Goal: Task Accomplishment & Management: Use online tool/utility

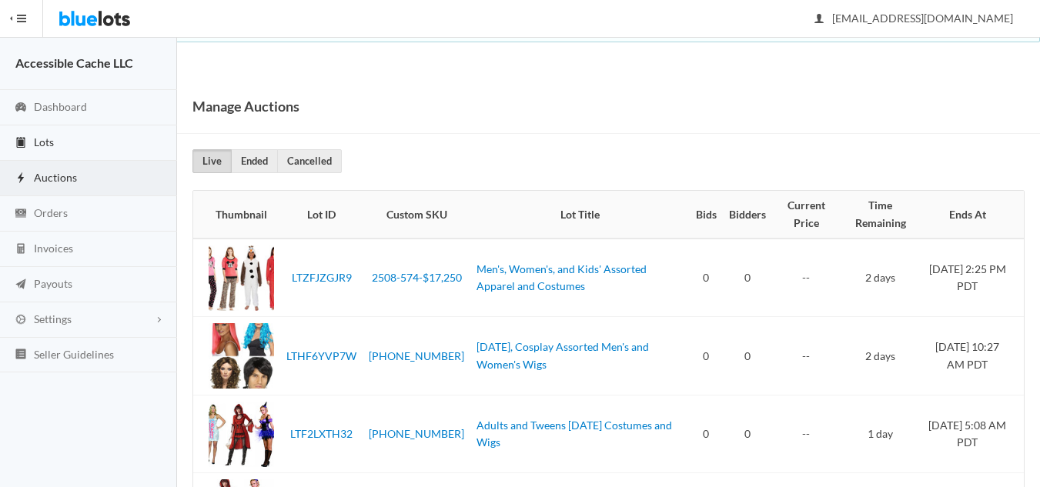
click at [48, 141] on span "Lots" at bounding box center [44, 142] width 20 height 13
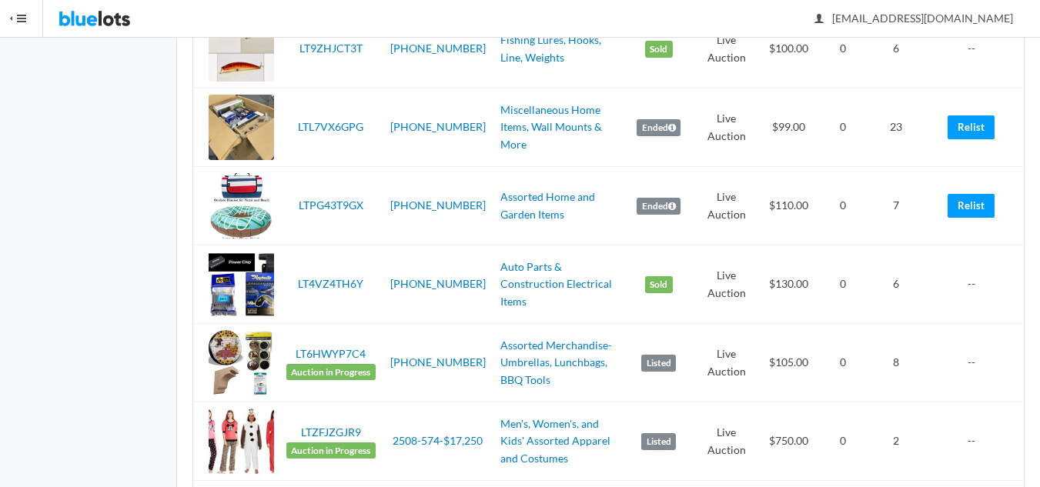
scroll to position [1309, 0]
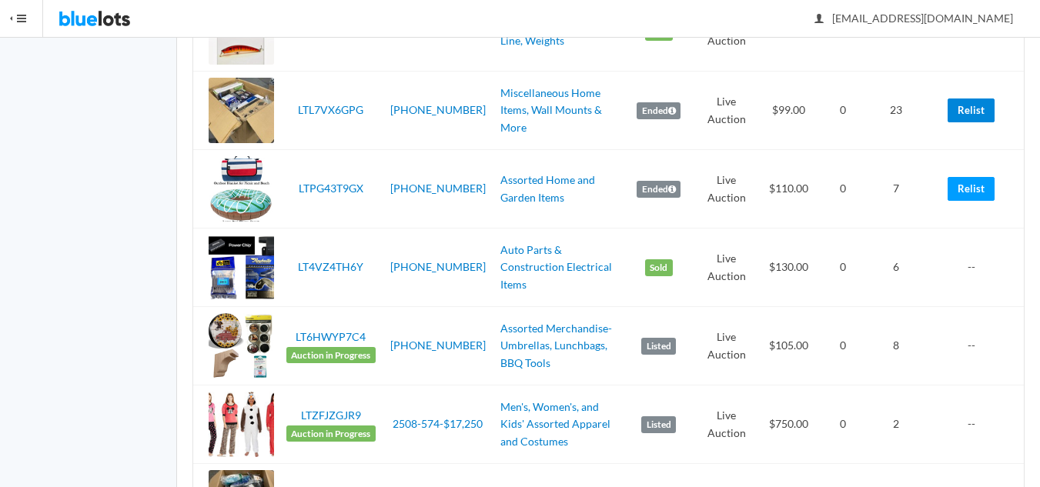
click at [977, 110] on link "Relist" at bounding box center [971, 111] width 47 height 24
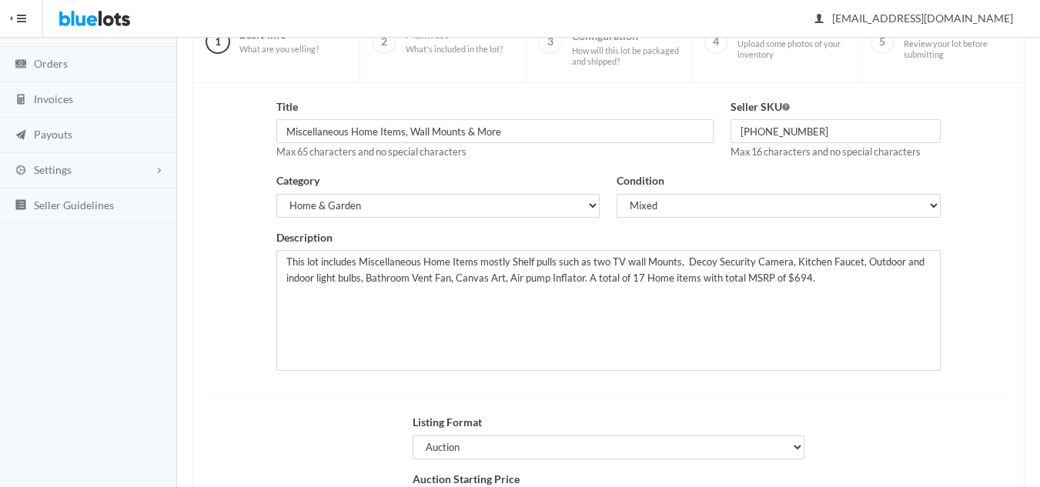
scroll to position [296, 0]
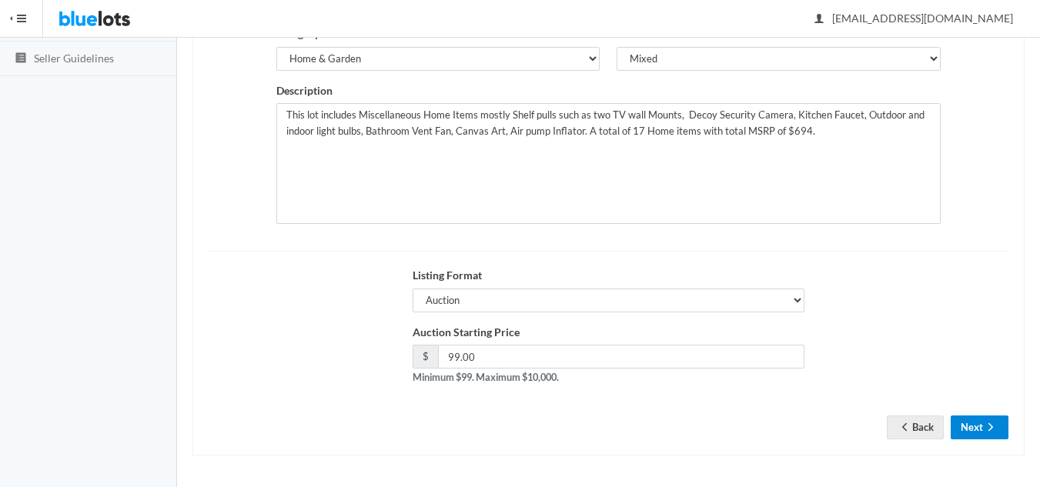
click at [980, 429] on button "Next" at bounding box center [980, 428] width 58 height 24
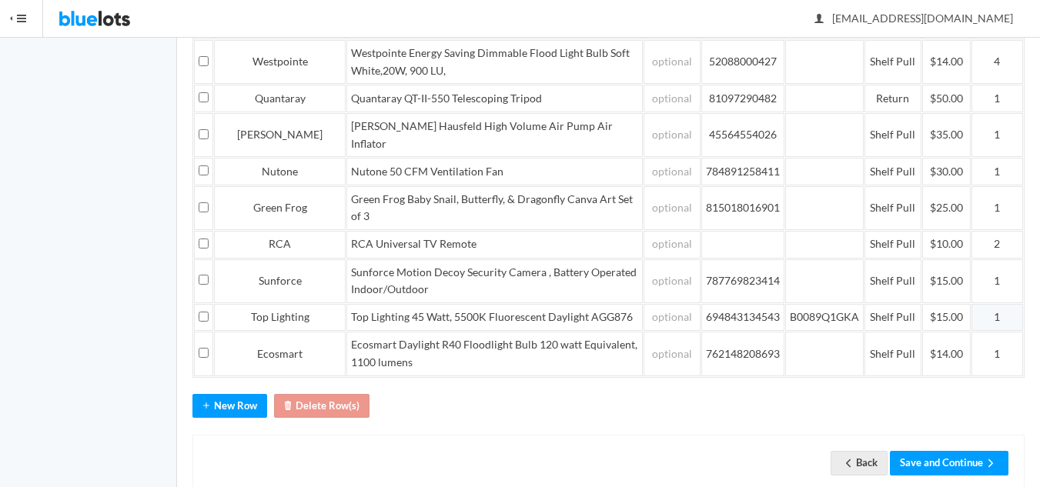
scroll to position [446, 0]
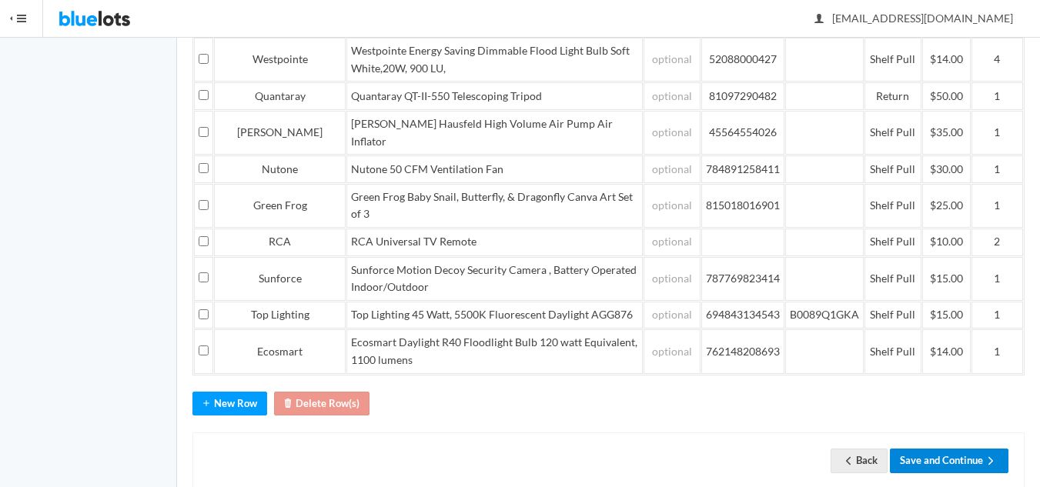
click at [935, 449] on button "Save and Continue" at bounding box center [949, 461] width 119 height 24
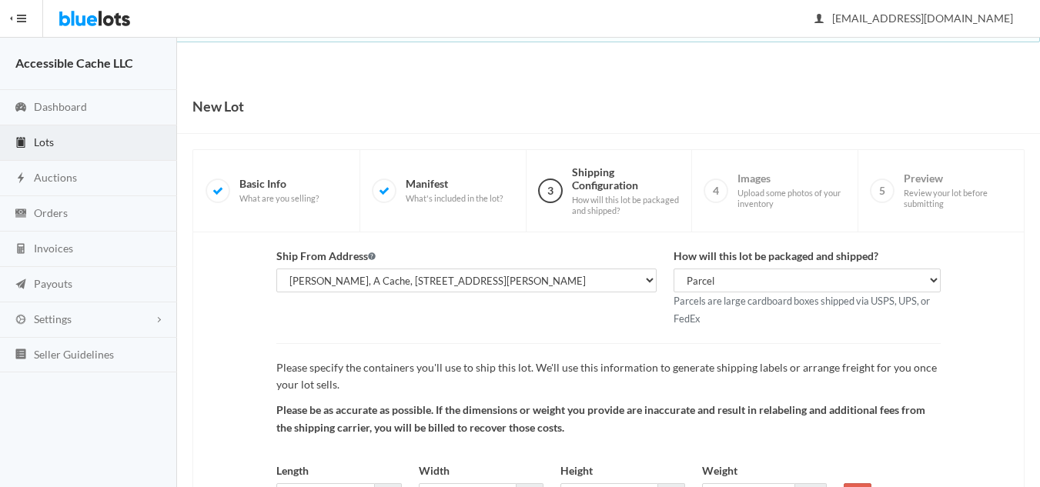
scroll to position [145, 0]
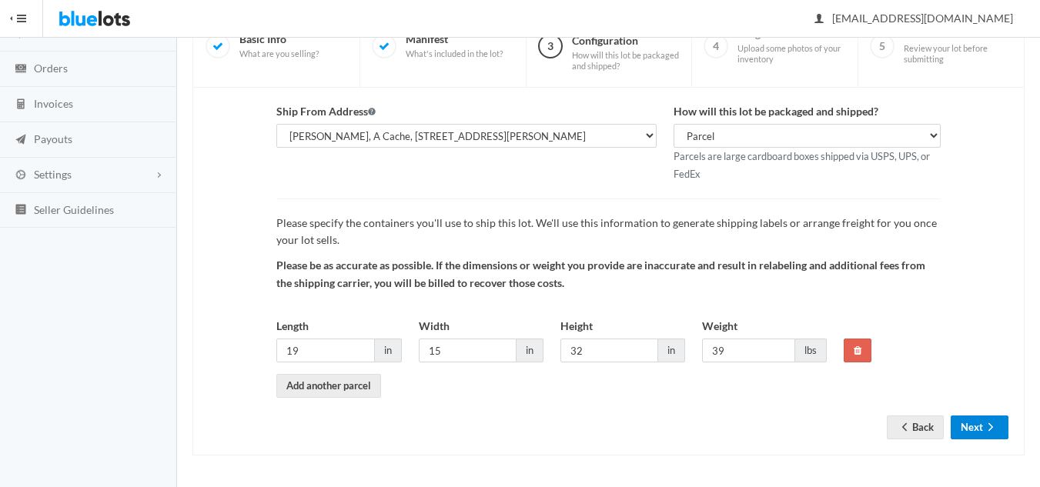
click at [985, 428] on icon "arrow forward" at bounding box center [990, 427] width 15 height 12
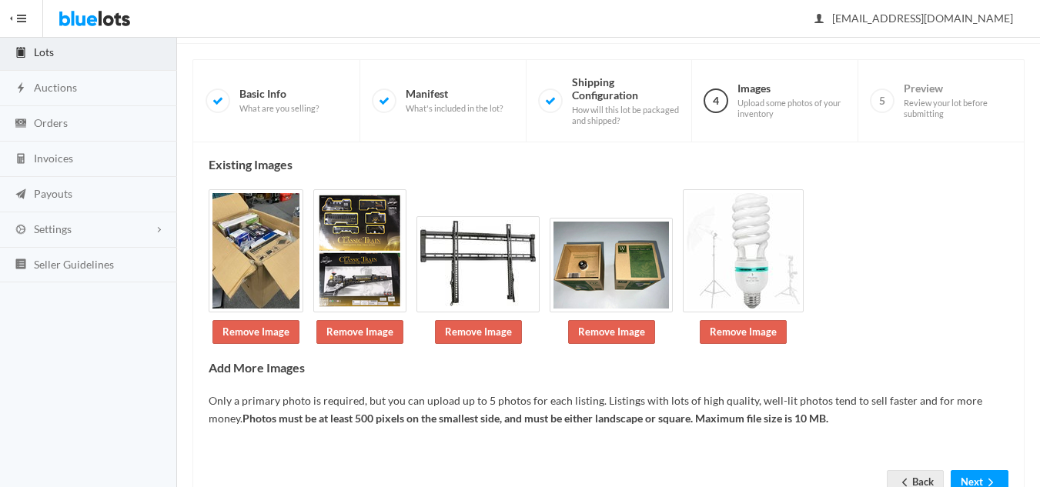
scroll to position [146, 0]
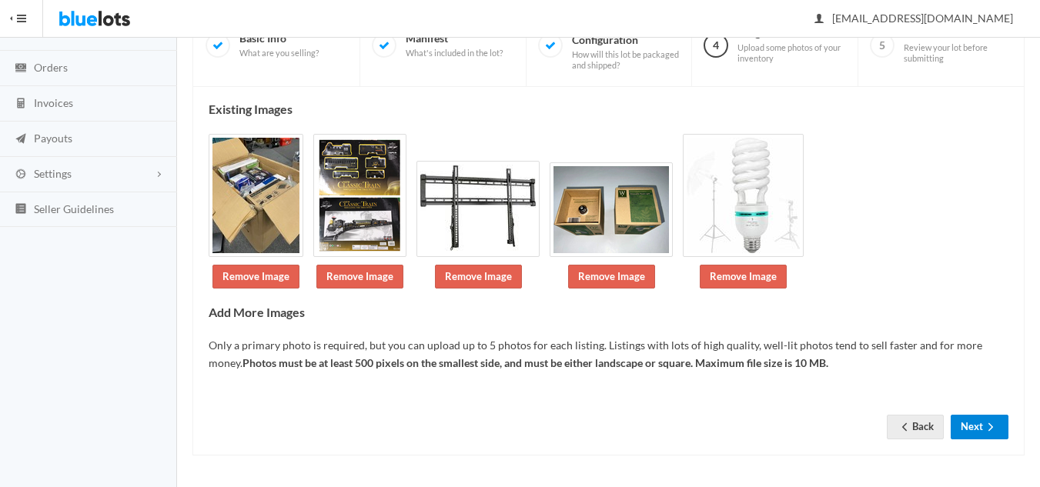
click at [989, 427] on icon "arrow forward" at bounding box center [990, 427] width 15 height 12
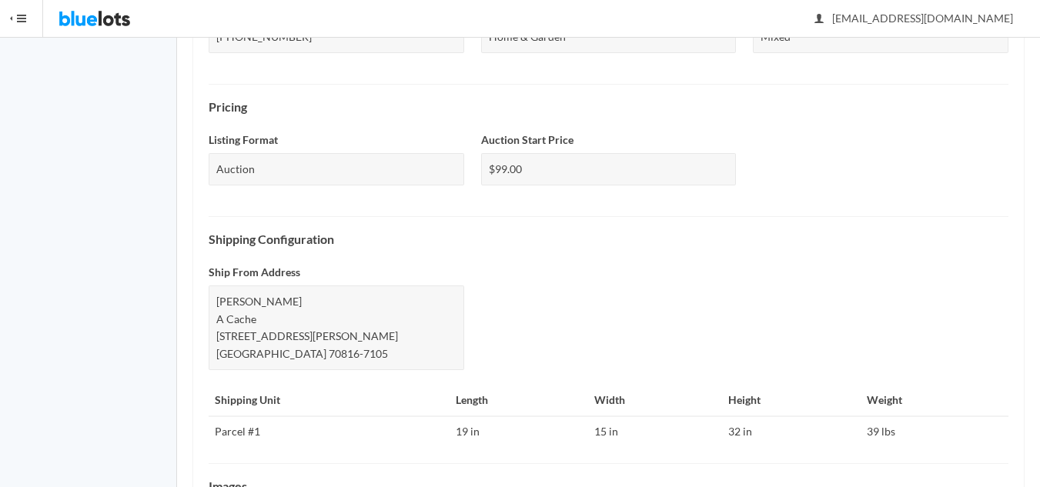
scroll to position [681, 0]
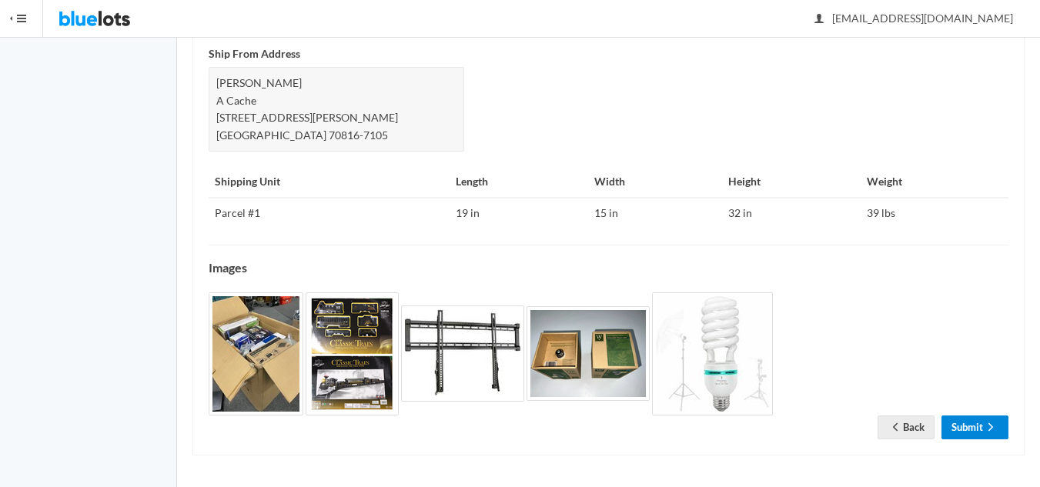
click at [956, 419] on link "Submit" at bounding box center [975, 428] width 67 height 24
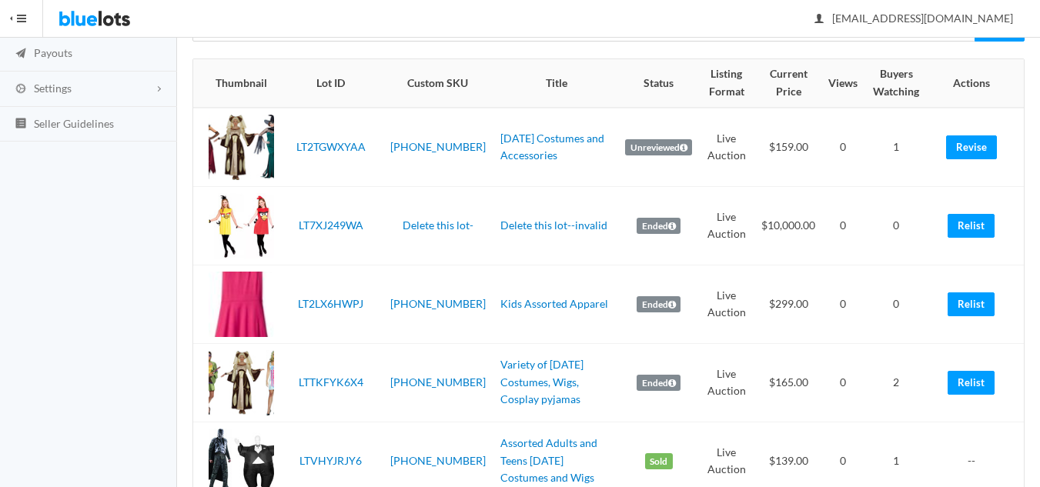
scroll to position [154, 0]
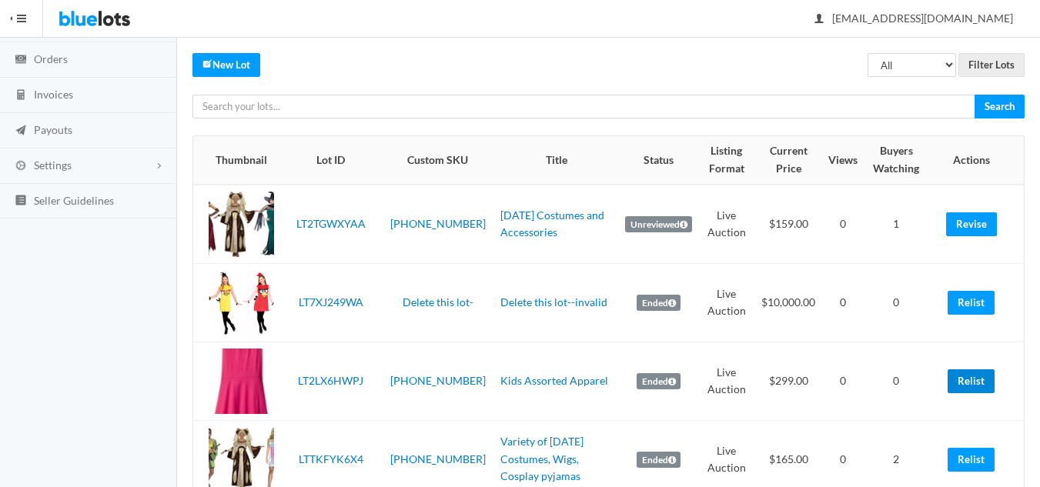
click at [969, 386] on link "Relist" at bounding box center [971, 382] width 47 height 24
click at [972, 463] on link "Relist" at bounding box center [971, 460] width 47 height 24
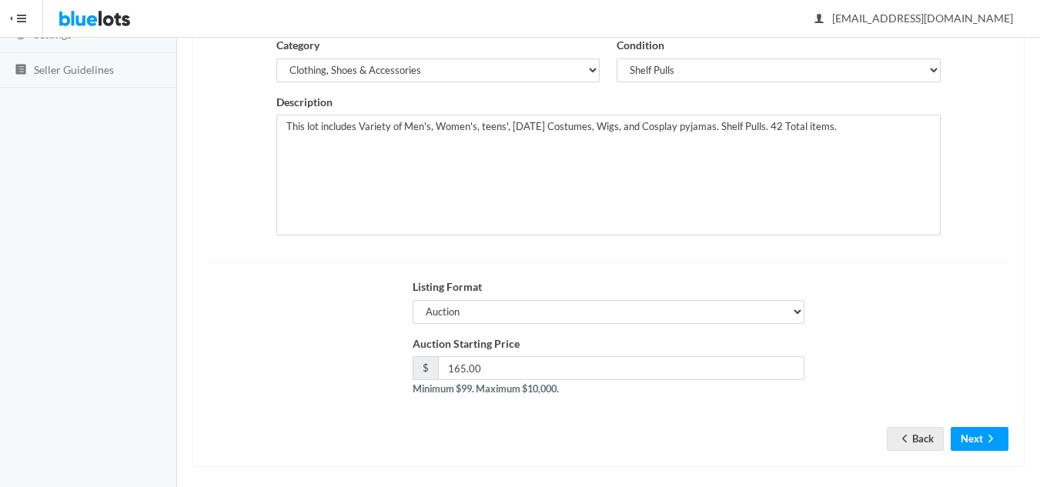
scroll to position [296, 0]
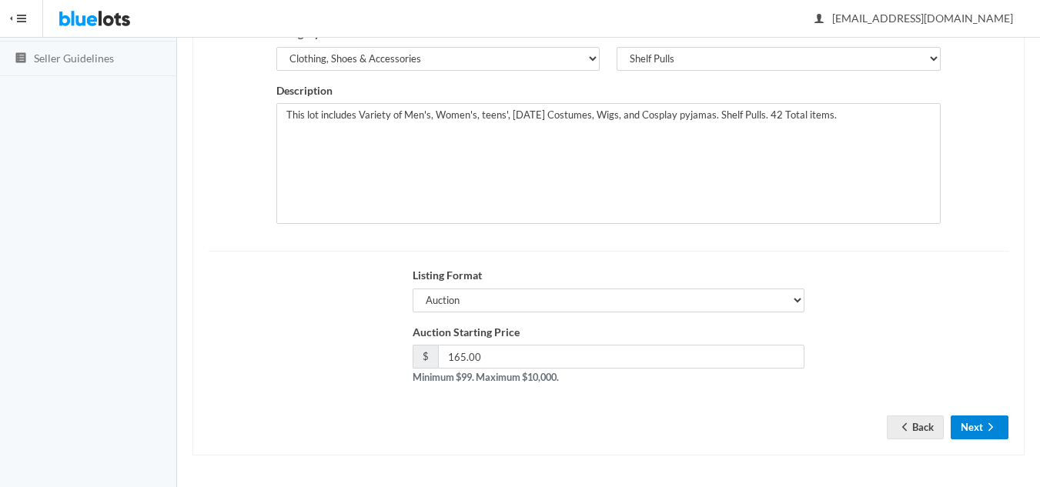
click at [994, 427] on icon "arrow forward" at bounding box center [990, 427] width 15 height 12
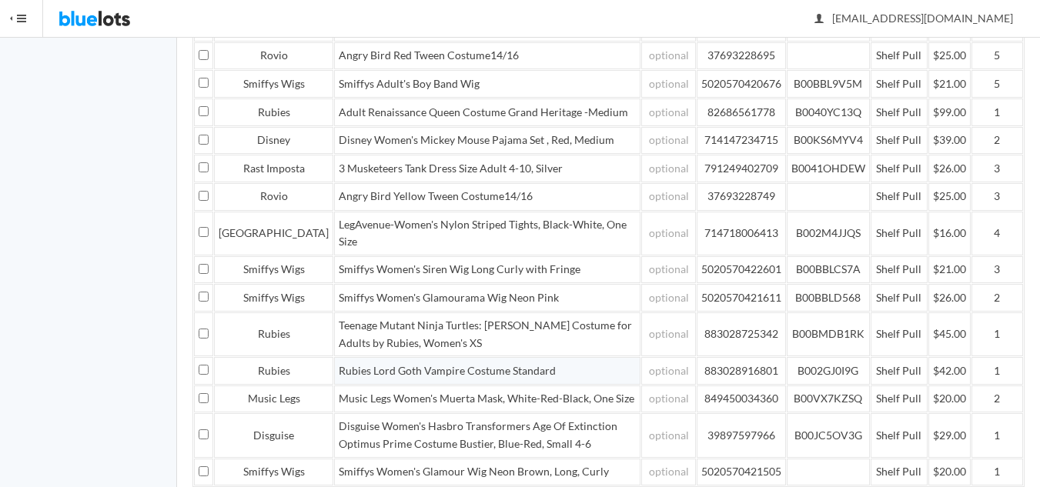
scroll to position [597, 0]
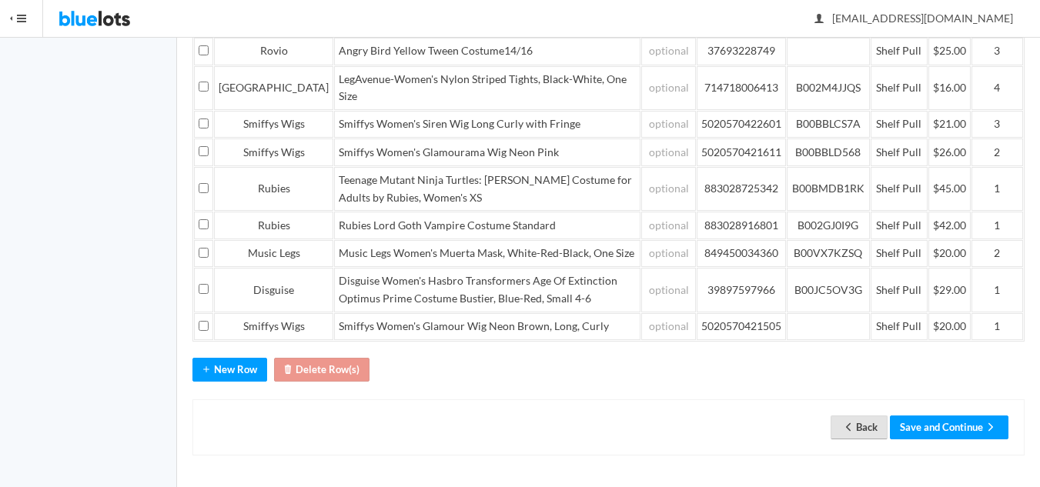
click at [848, 426] on icon "arrow back" at bounding box center [848, 427] width 15 height 12
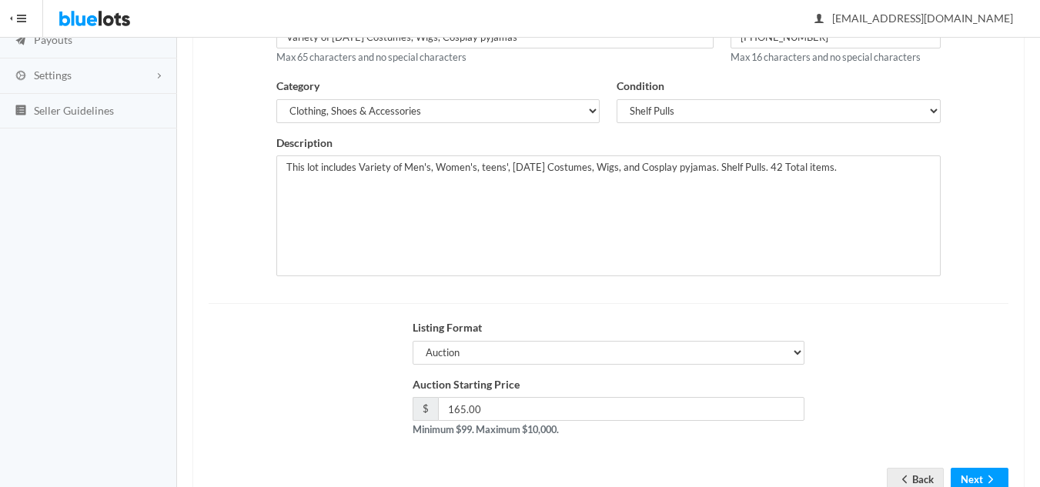
scroll to position [296, 0]
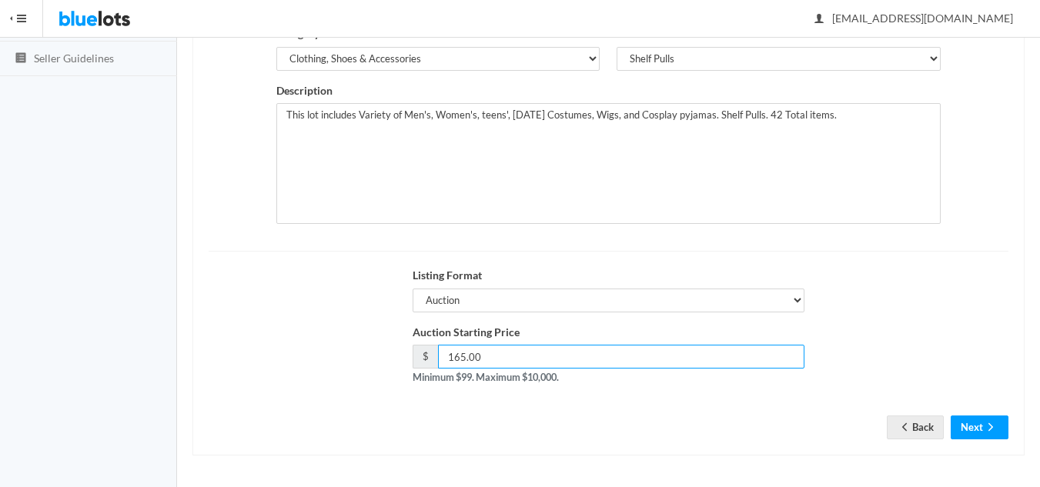
click at [460, 362] on input "165.00" at bounding box center [621, 357] width 366 height 24
type input "135.00"
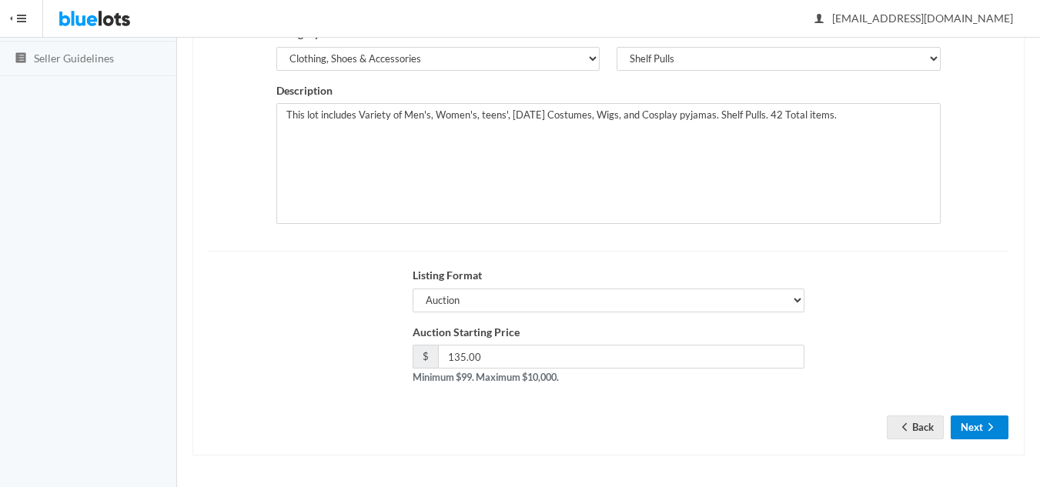
click at [960, 432] on button "Next" at bounding box center [980, 428] width 58 height 24
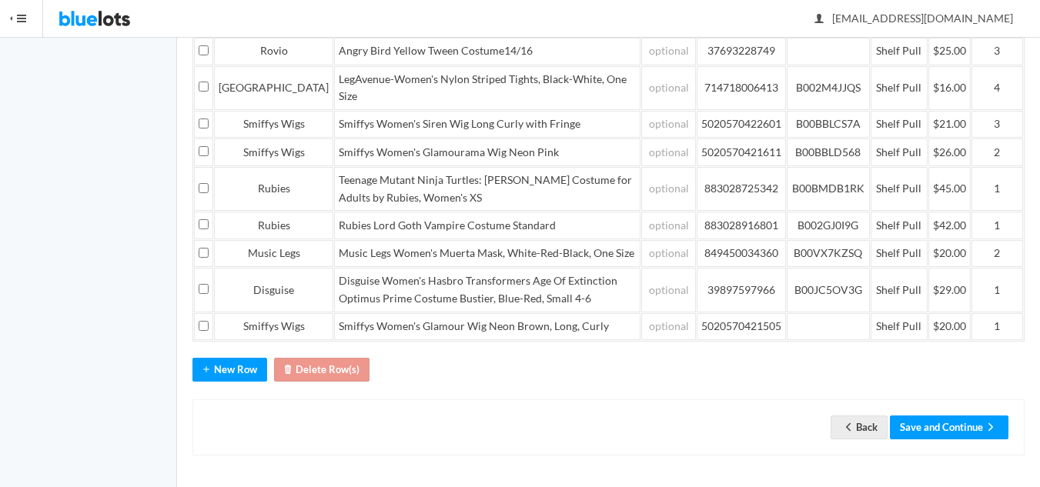
scroll to position [597, 0]
click at [953, 426] on button "Save and Continue" at bounding box center [949, 428] width 119 height 24
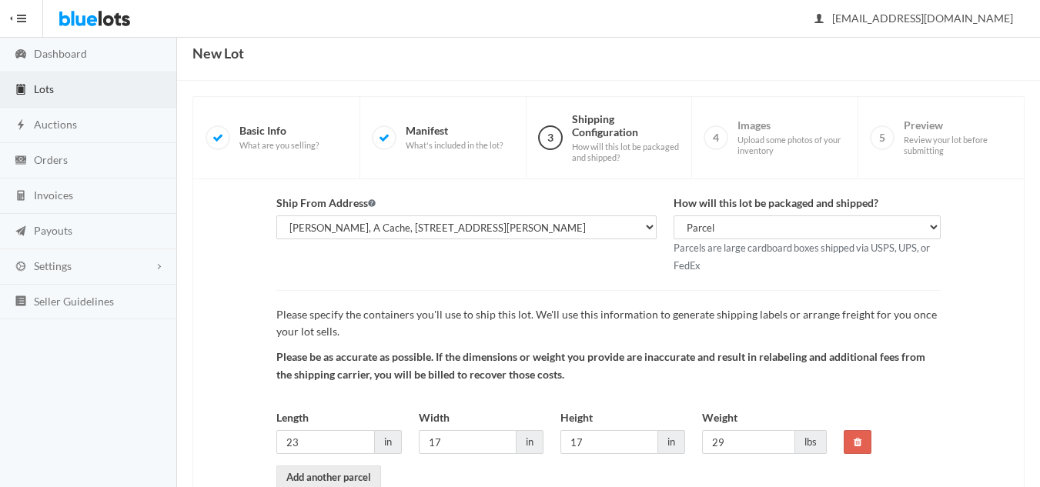
scroll to position [145, 0]
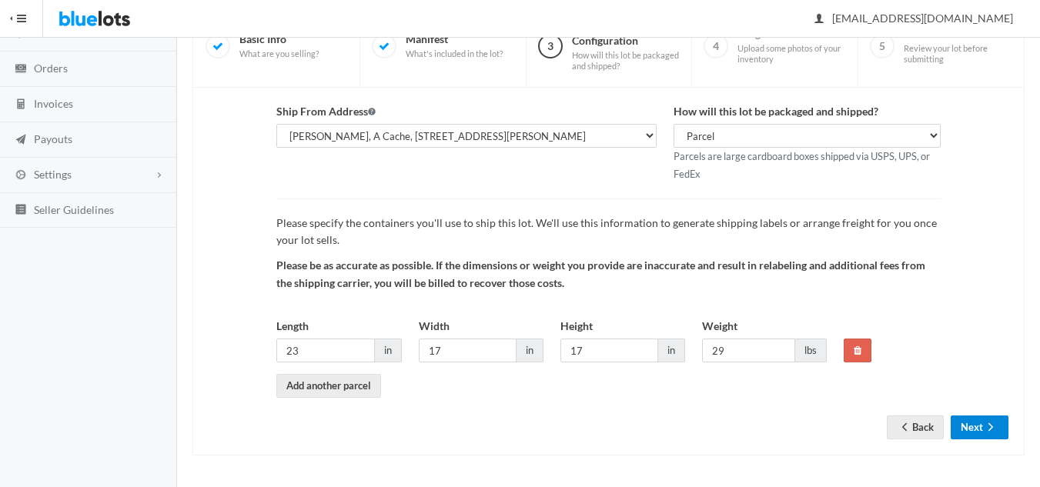
click at [978, 421] on button "Next" at bounding box center [980, 428] width 58 height 24
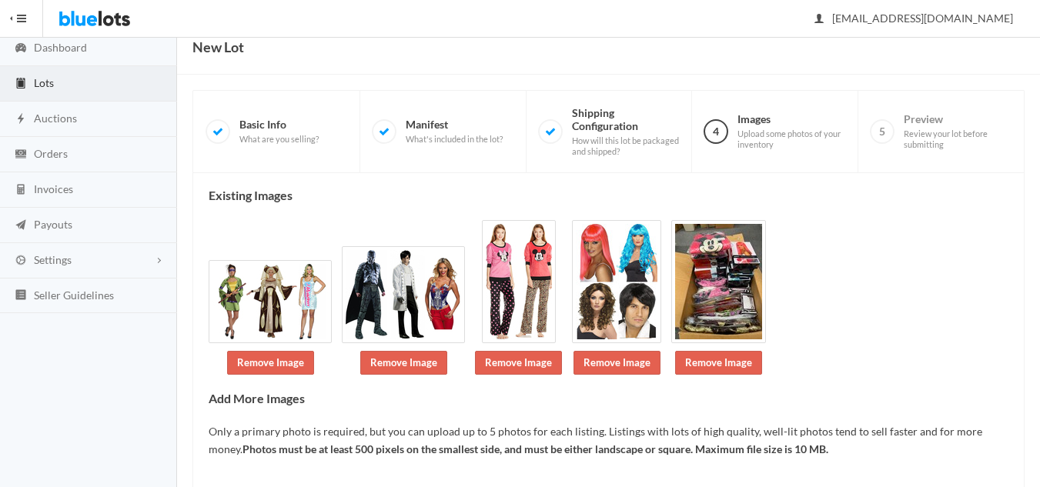
scroll to position [105, 0]
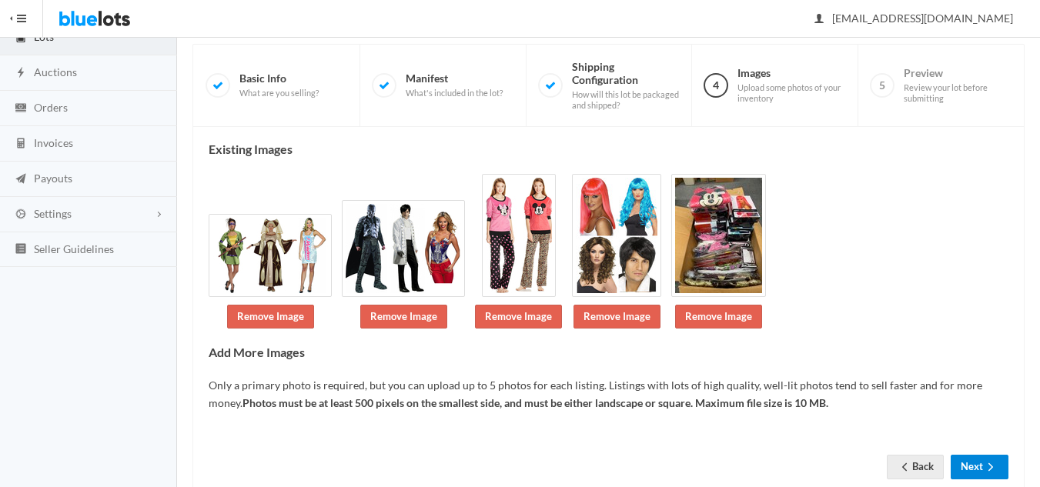
click at [973, 466] on button "Next" at bounding box center [980, 467] width 58 height 24
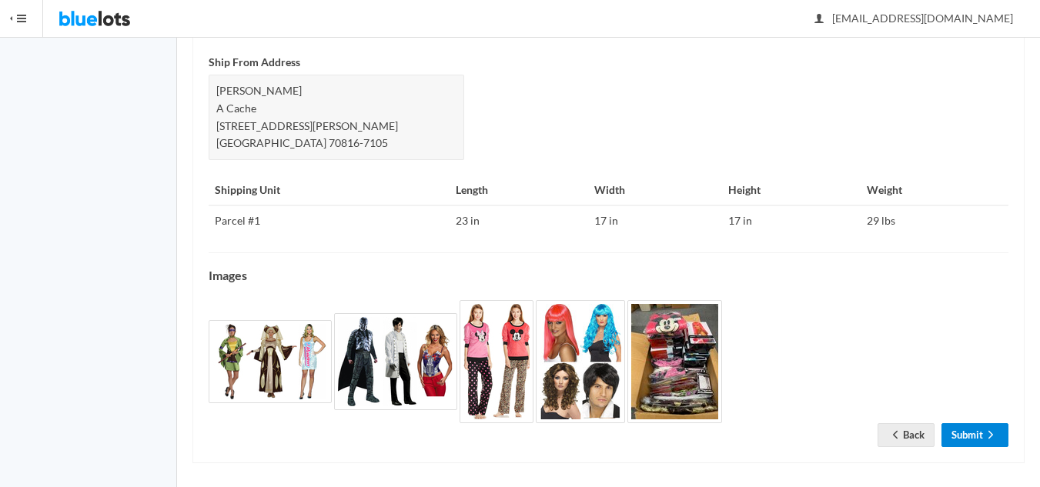
scroll to position [663, 0]
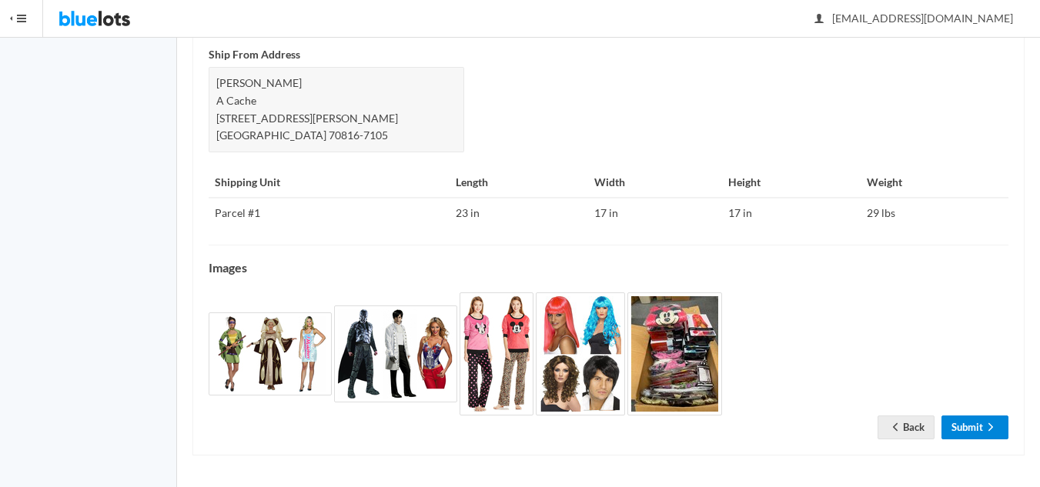
click at [973, 430] on link "Submit" at bounding box center [975, 428] width 67 height 24
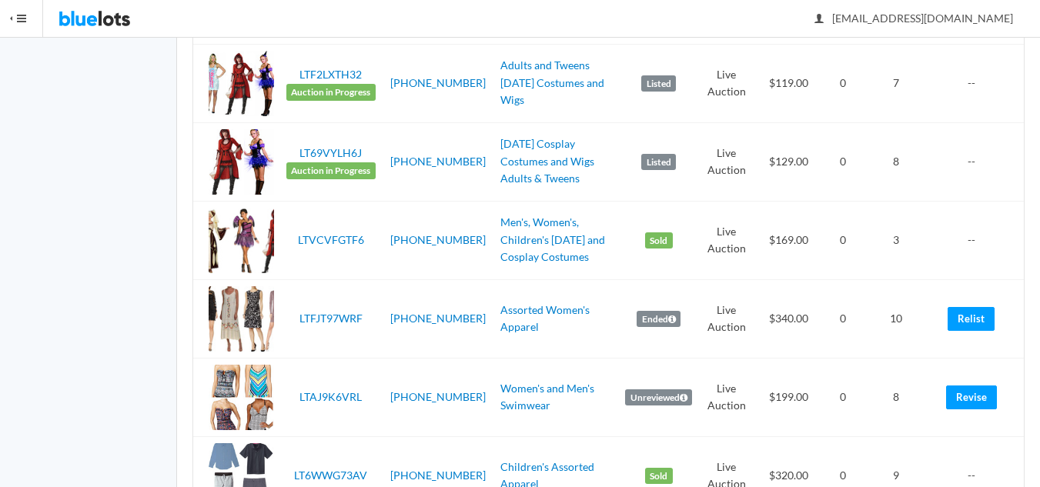
scroll to position [770, 0]
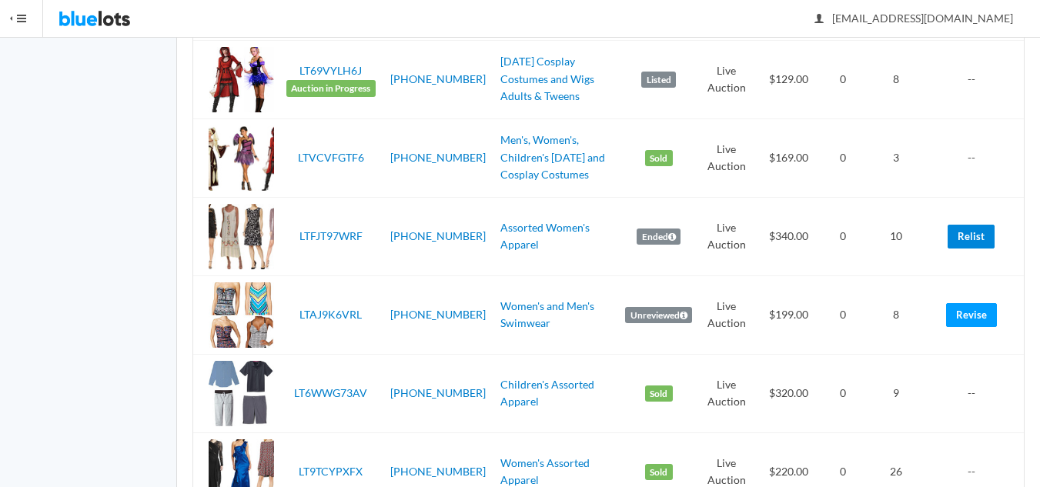
click at [965, 233] on link "Relist" at bounding box center [971, 237] width 47 height 24
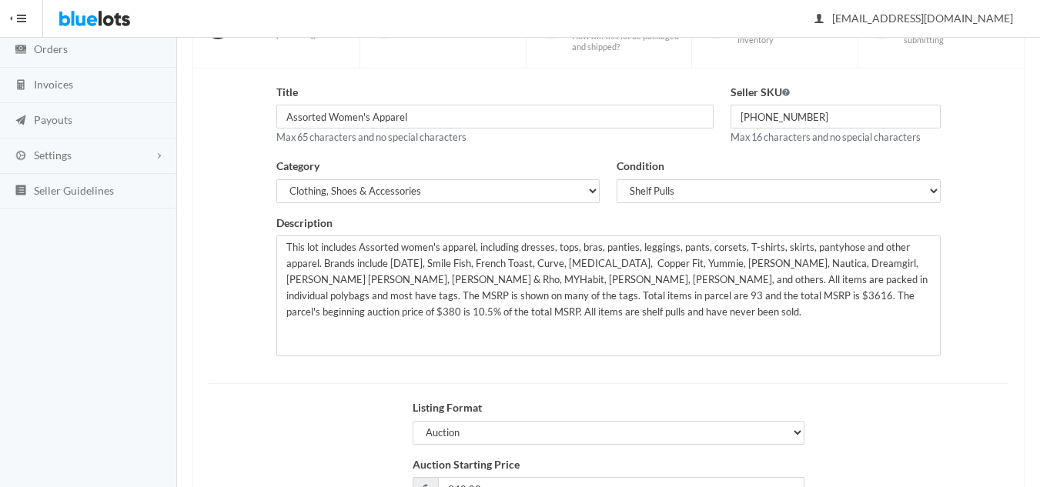
scroll to position [296, 0]
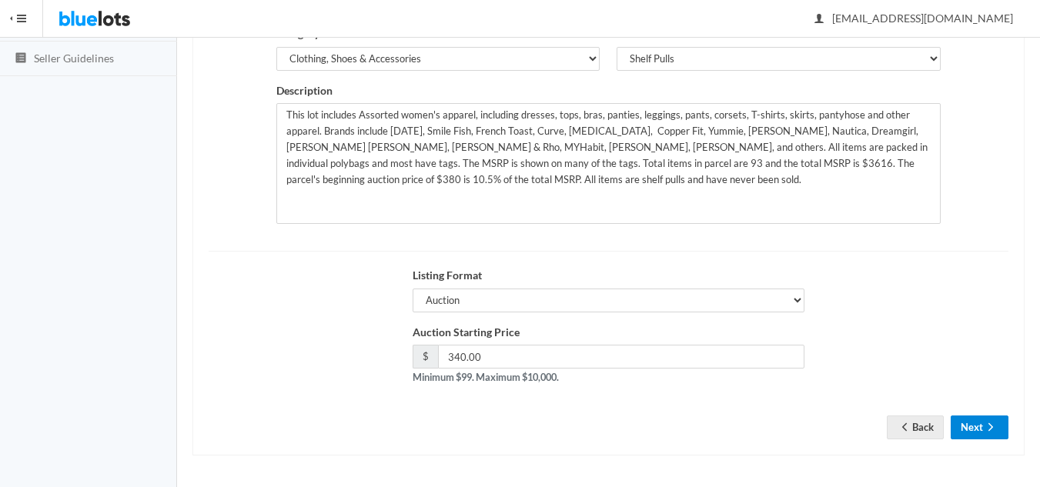
click at [979, 422] on button "Next" at bounding box center [980, 428] width 58 height 24
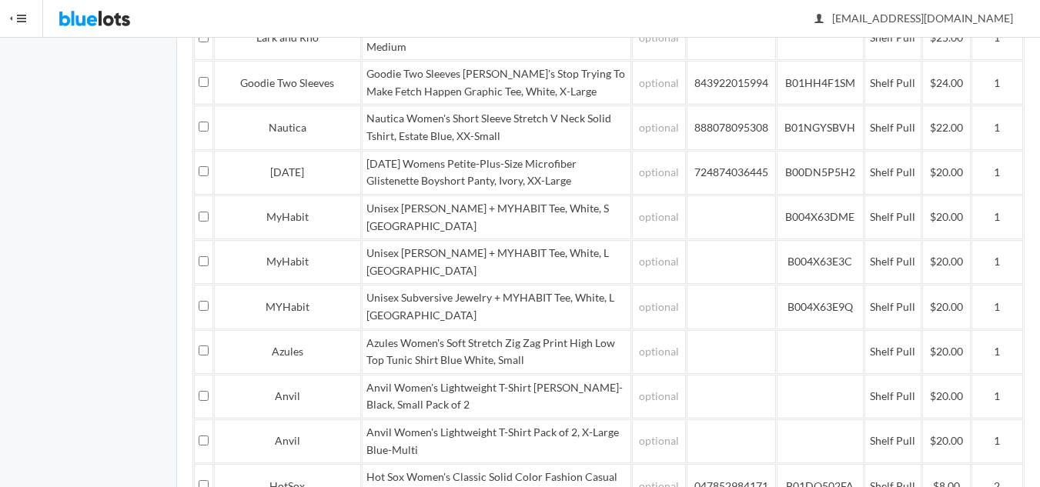
scroll to position [2542, 0]
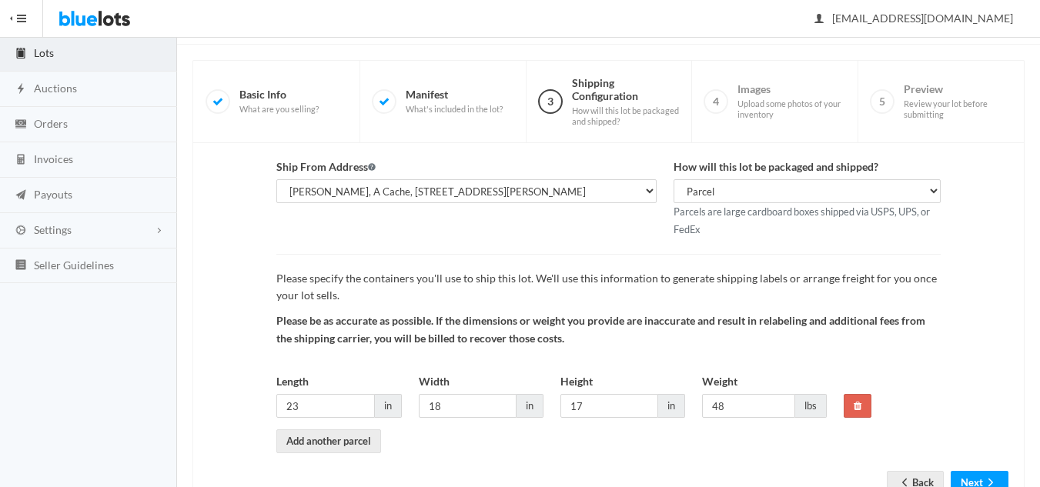
scroll to position [145, 0]
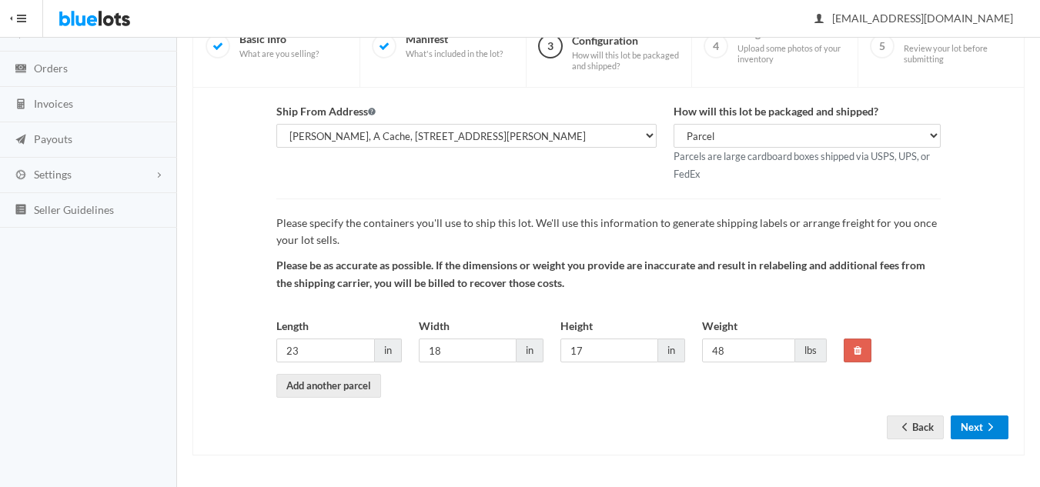
drag, startPoint x: 970, startPoint y: 430, endPoint x: 1014, endPoint y: 417, distance: 45.8
click at [970, 430] on button "Next" at bounding box center [980, 428] width 58 height 24
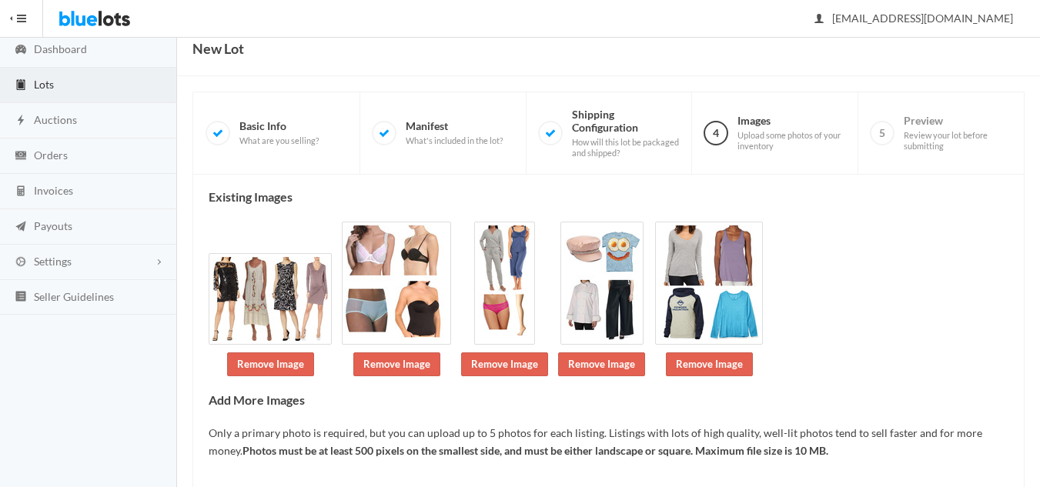
scroll to position [146, 0]
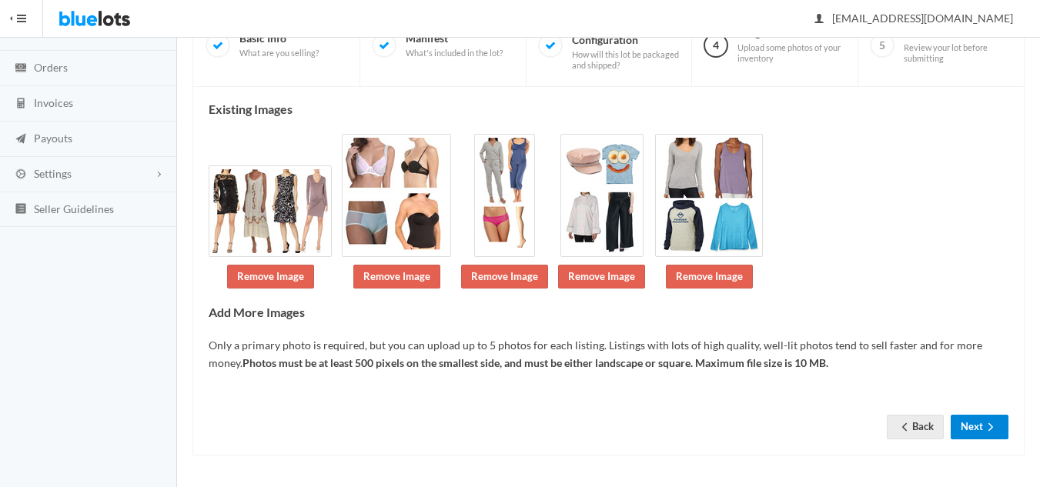
click at [973, 422] on button "Next" at bounding box center [980, 427] width 58 height 24
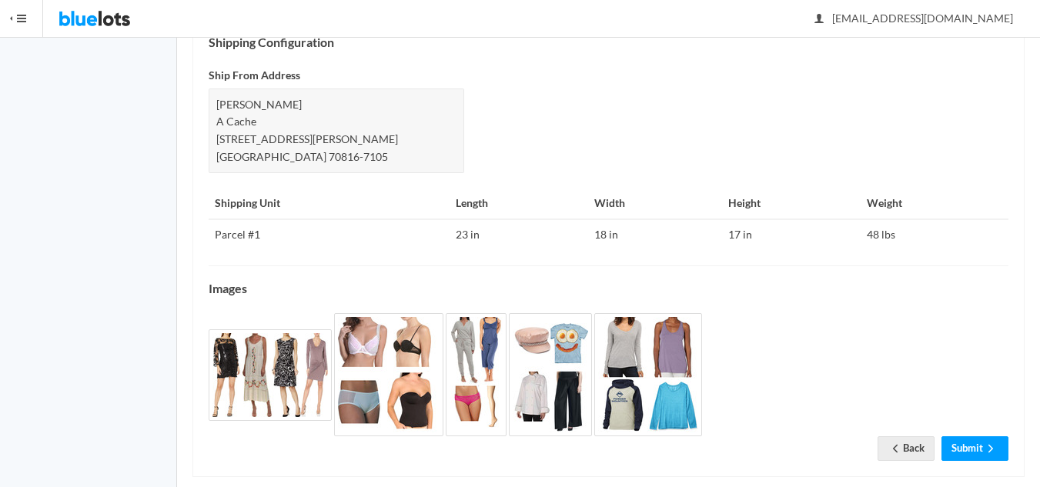
scroll to position [715, 0]
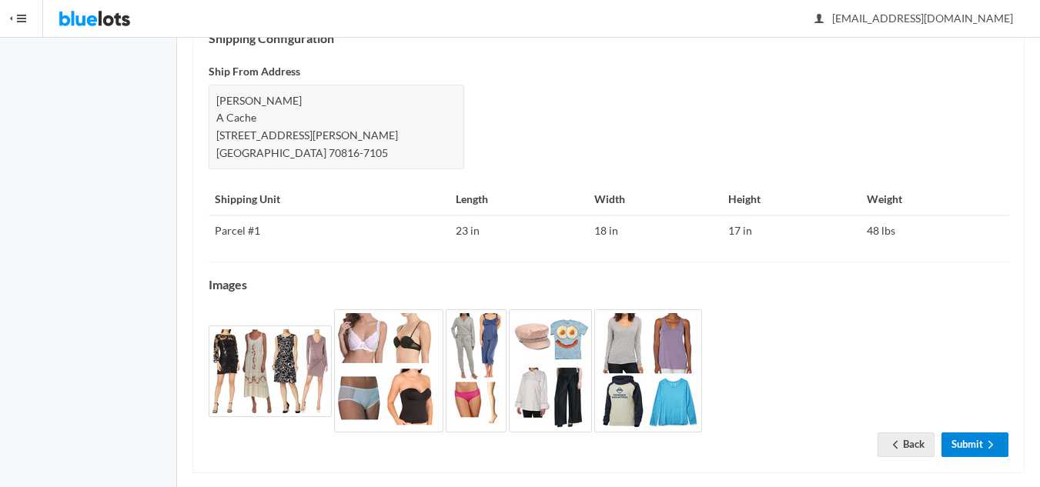
click at [967, 433] on link "Submit" at bounding box center [975, 445] width 67 height 24
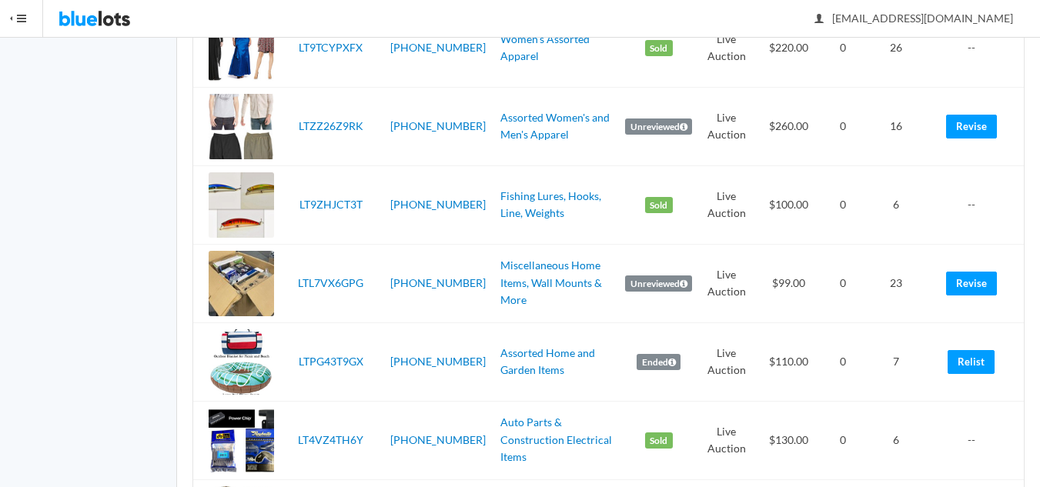
scroll to position [1232, 0]
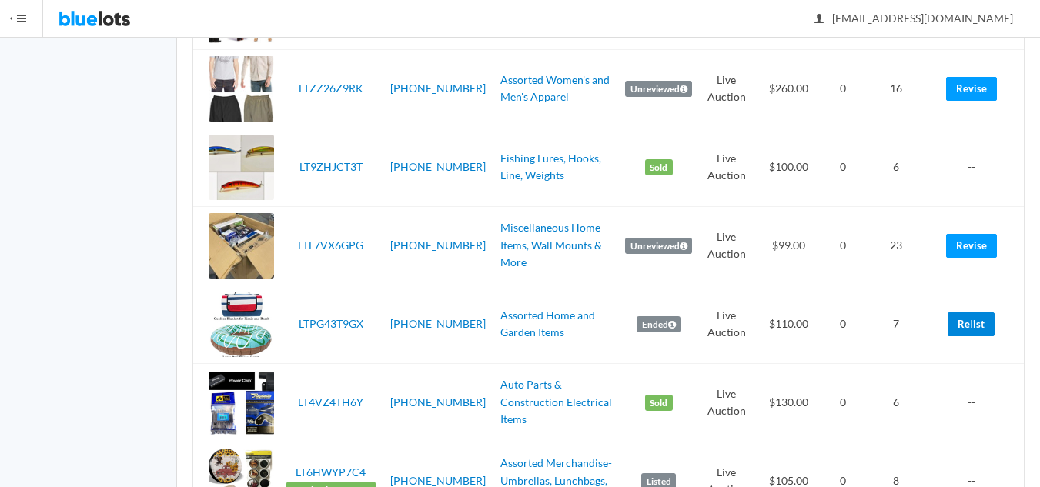
click at [988, 324] on link "Relist" at bounding box center [971, 325] width 47 height 24
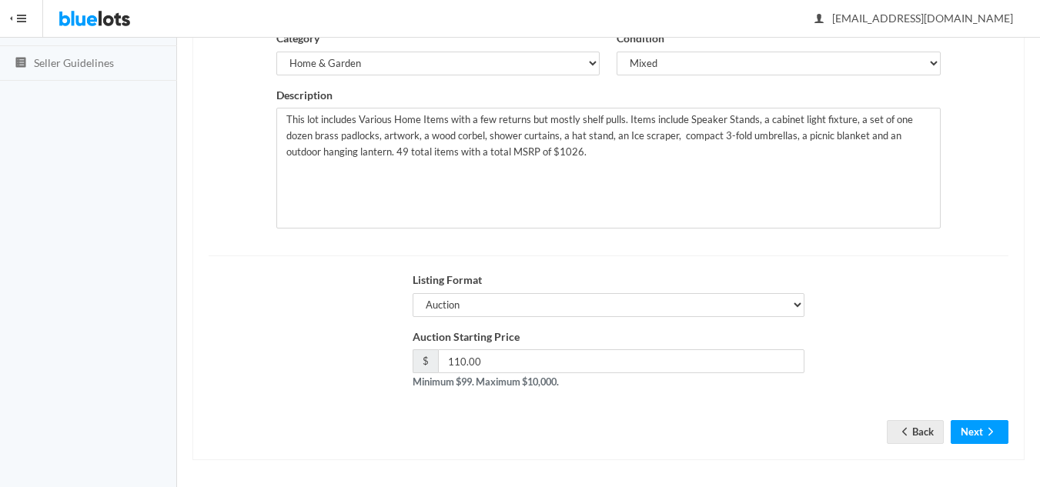
scroll to position [296, 0]
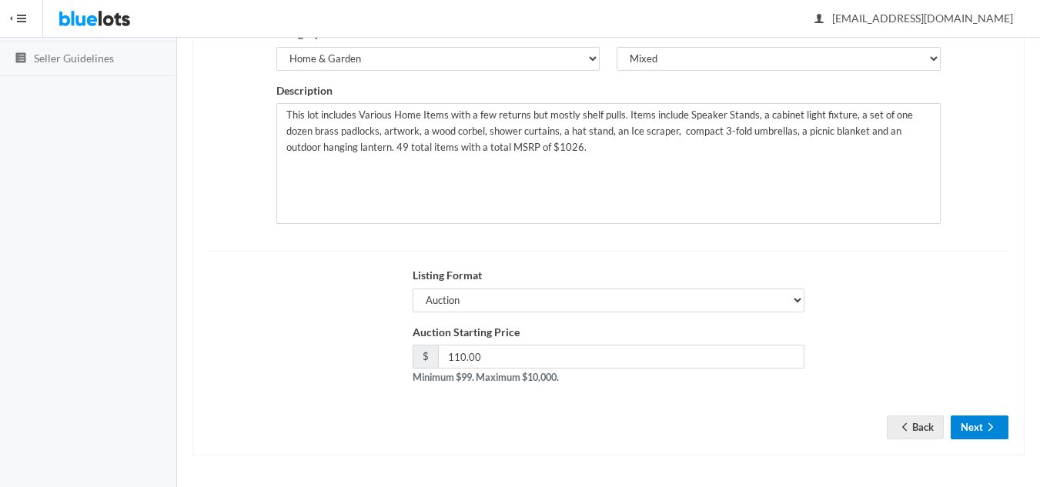
click at [979, 425] on button "Next" at bounding box center [980, 428] width 58 height 24
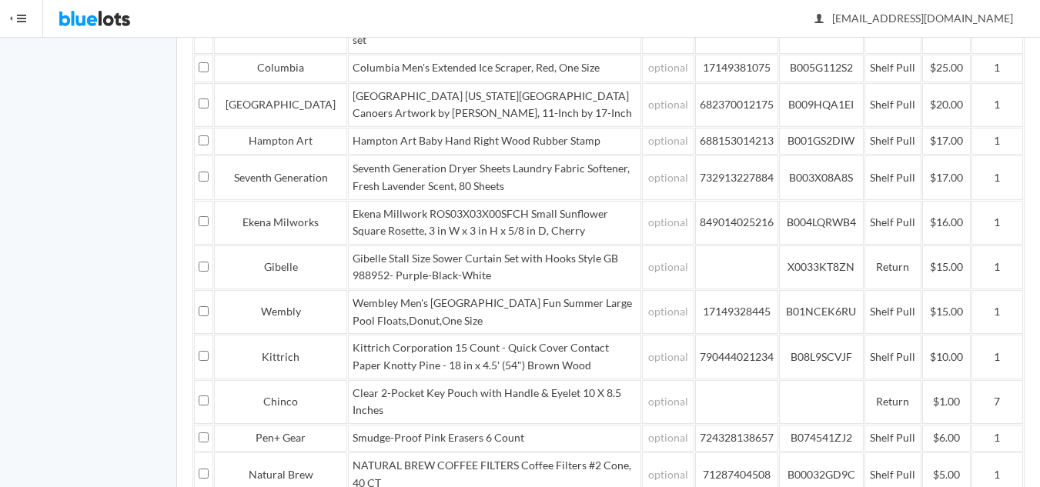
scroll to position [788, 0]
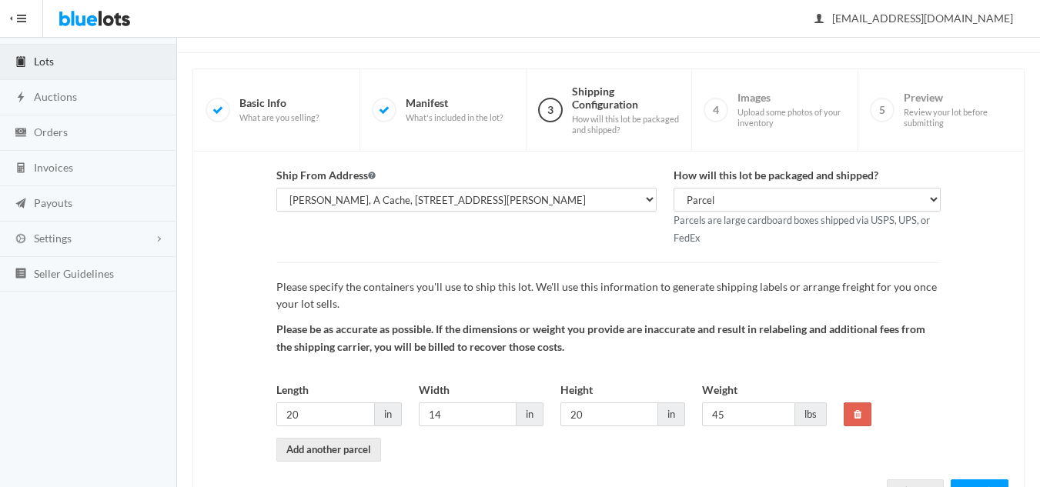
scroll to position [145, 0]
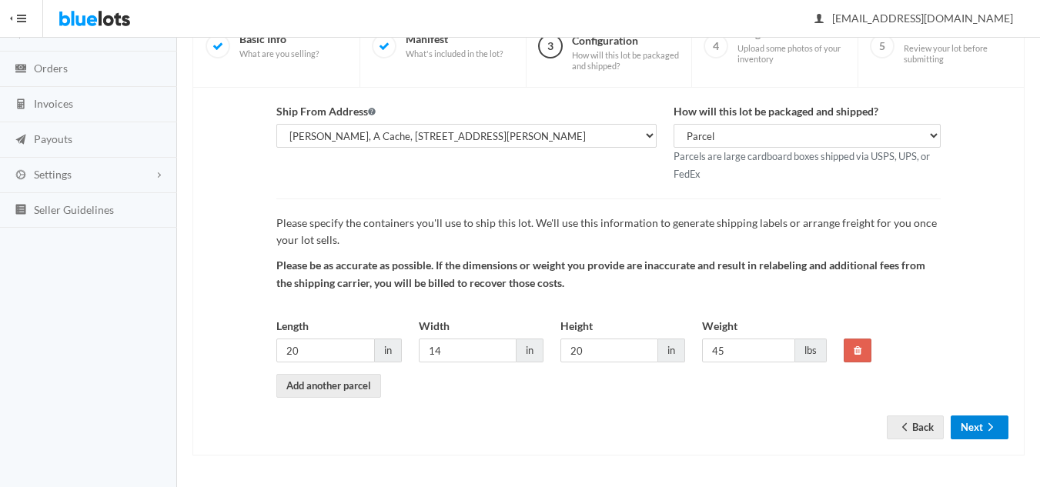
click at [973, 429] on button "Next" at bounding box center [980, 428] width 58 height 24
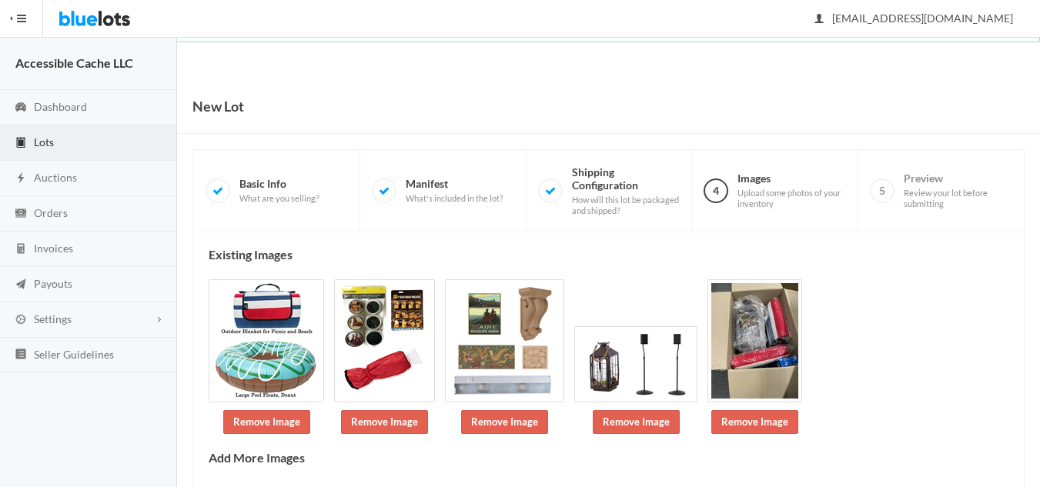
scroll to position [146, 0]
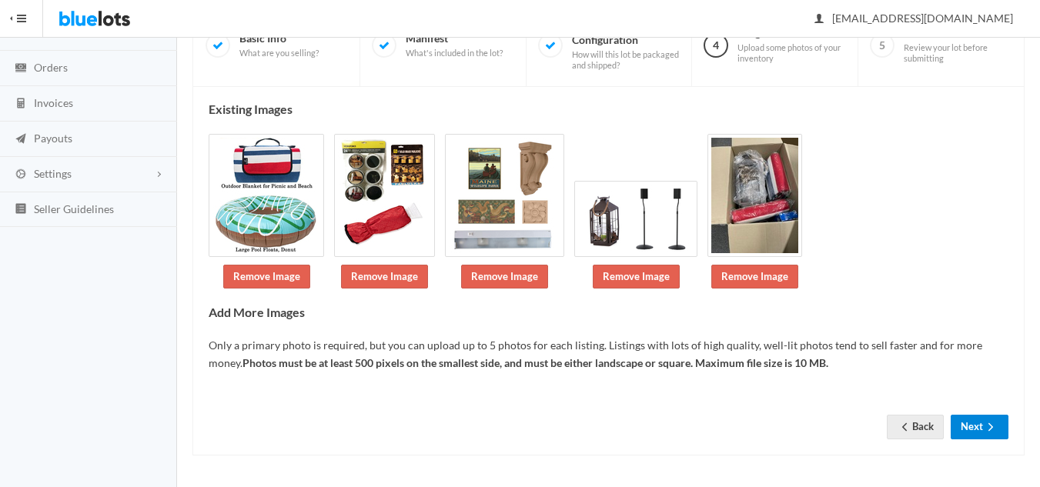
click at [973, 426] on button "Next" at bounding box center [980, 427] width 58 height 24
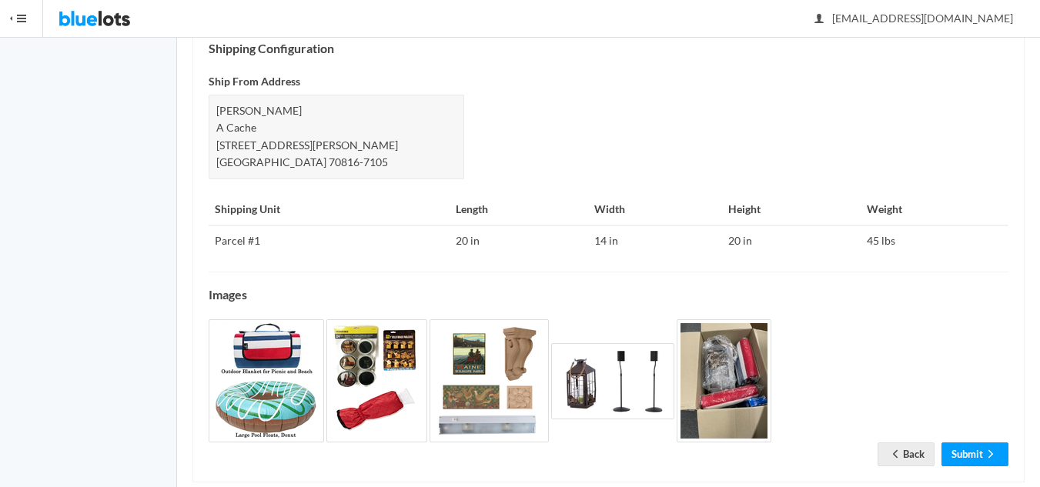
scroll to position [698, 0]
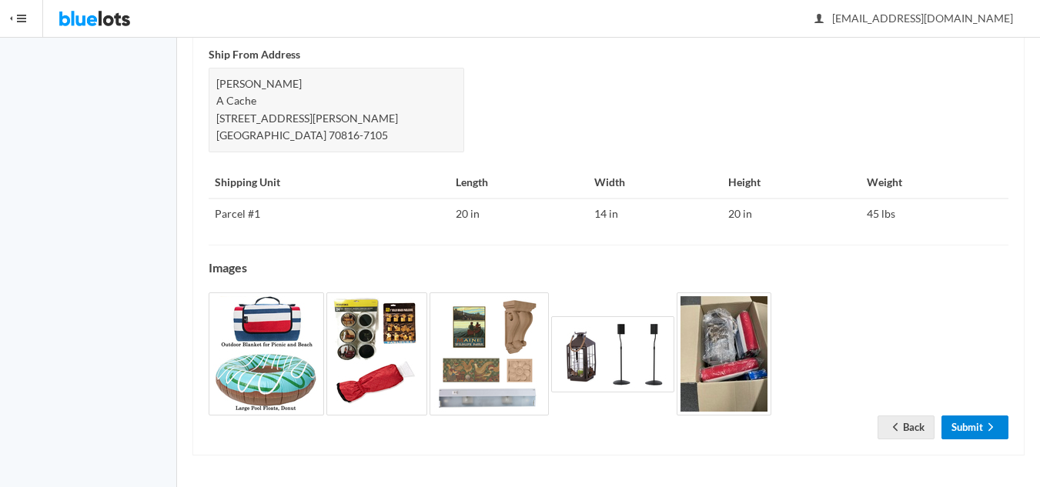
click at [979, 428] on link "Submit" at bounding box center [975, 428] width 67 height 24
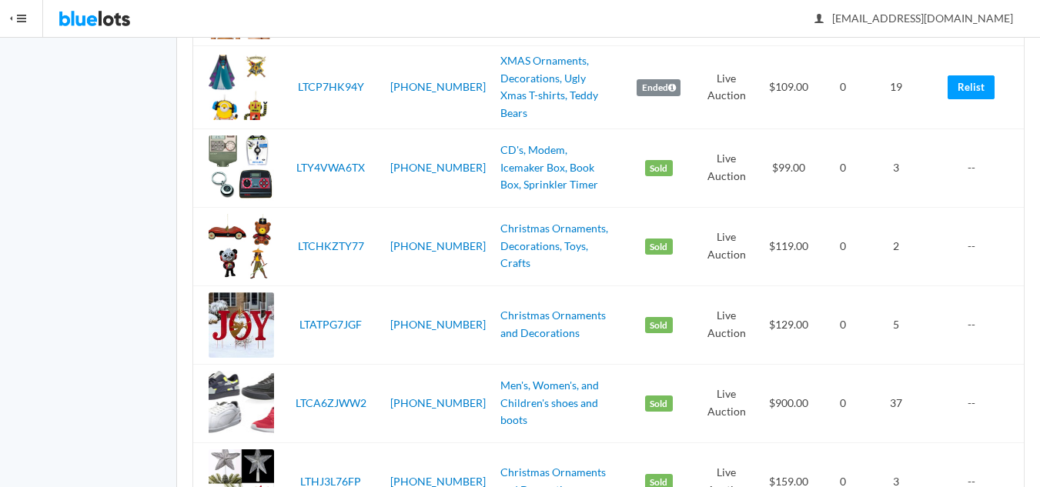
scroll to position [2233, 0]
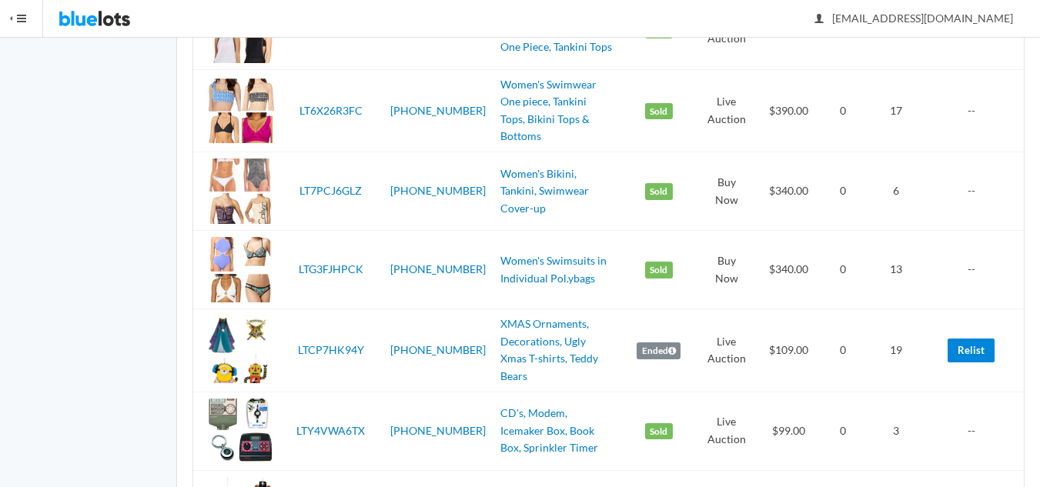
click at [969, 339] on link "Relist" at bounding box center [971, 351] width 47 height 24
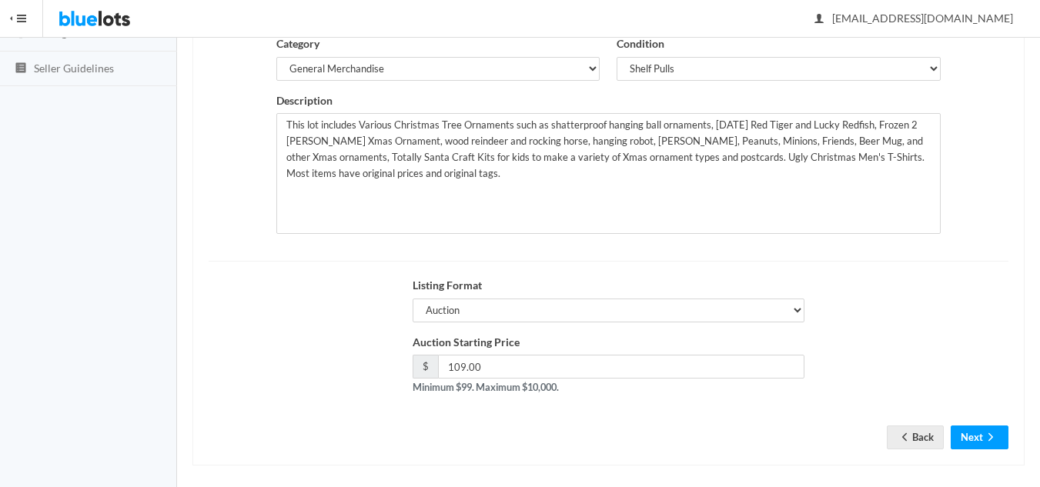
scroll to position [296, 0]
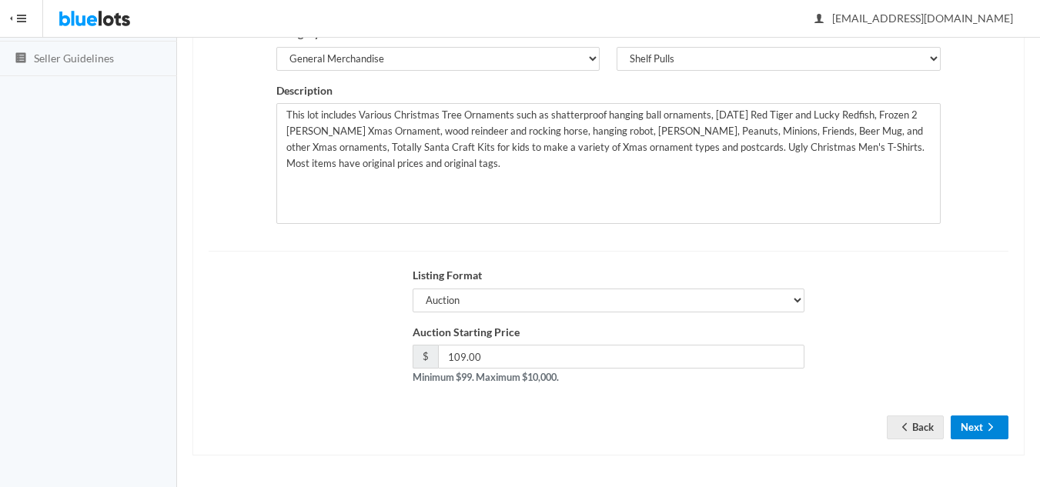
drag, startPoint x: 964, startPoint y: 444, endPoint x: 969, endPoint y: 430, distance: 15.6
click at [964, 443] on div "Title XMAS Ornaments, Decorations, Ugly Xmas T-shirts, Teddy Bears Max 65 chara…" at bounding box center [608, 196] width 832 height 520
drag, startPoint x: 969, startPoint y: 424, endPoint x: 1012, endPoint y: 396, distance: 52.3
click at [968, 424] on button "Next" at bounding box center [980, 428] width 58 height 24
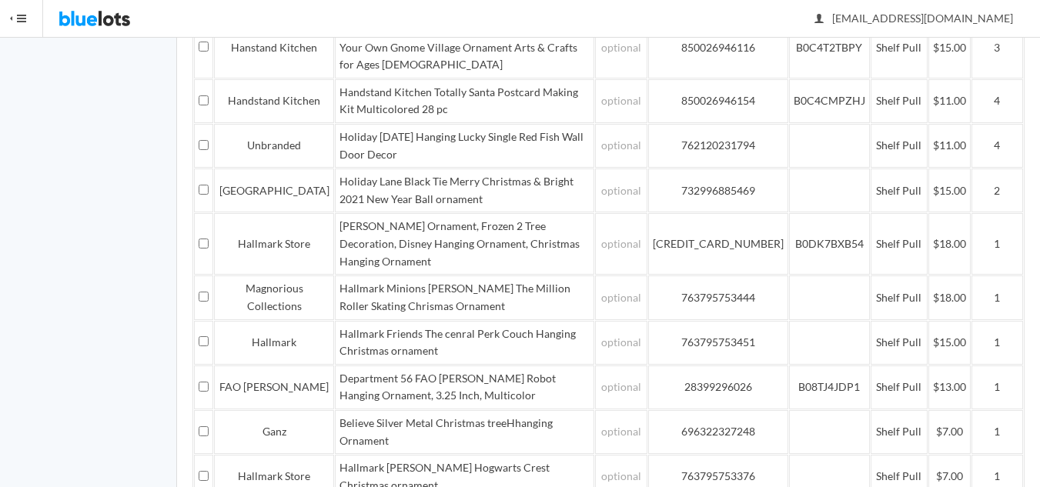
scroll to position [918, 0]
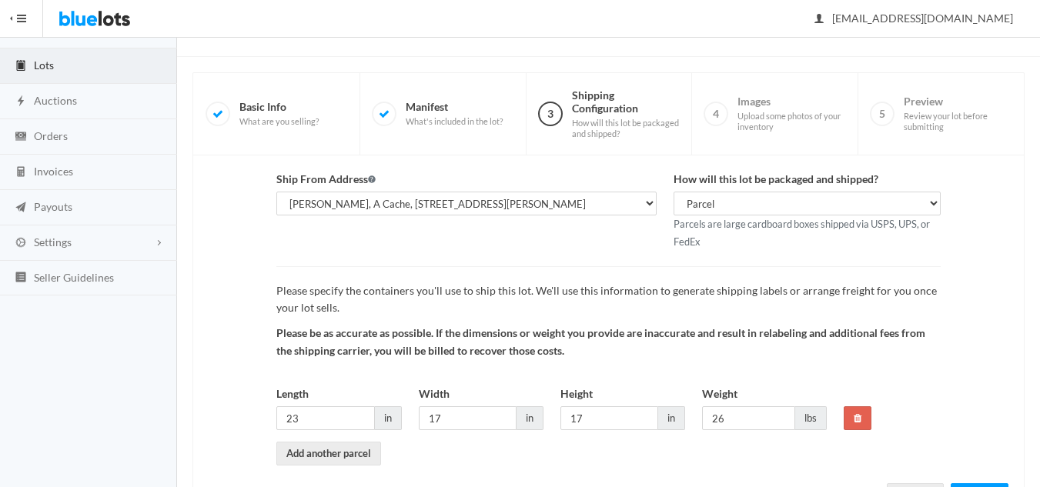
scroll to position [145, 0]
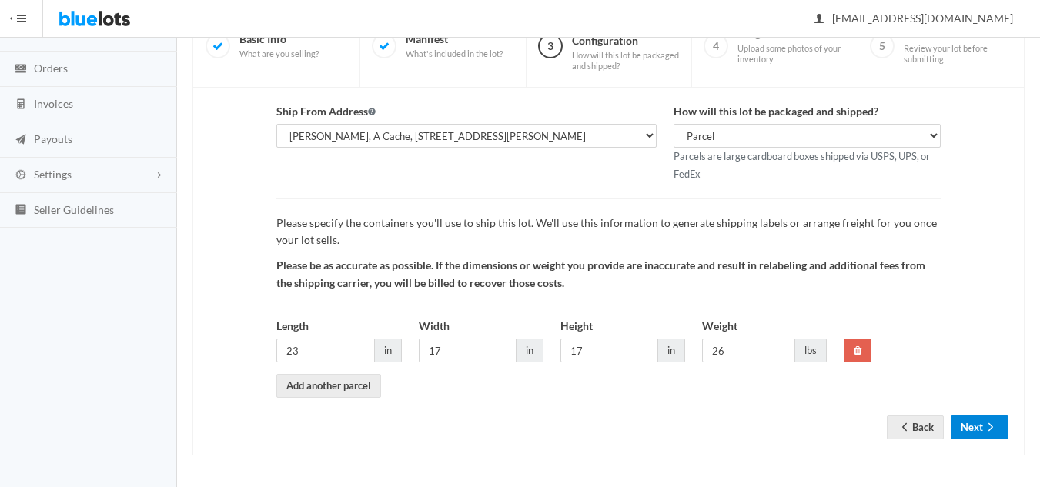
click at [978, 427] on button "Next" at bounding box center [980, 428] width 58 height 24
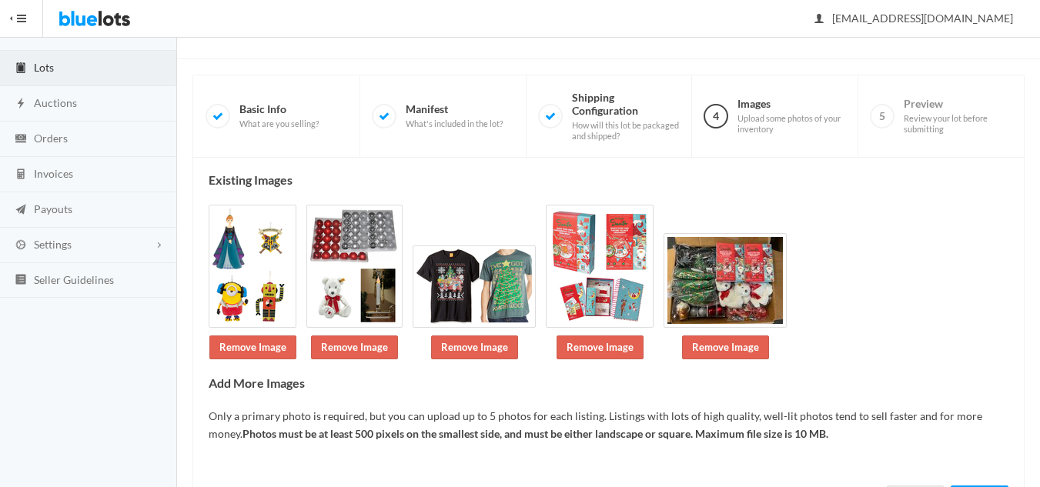
scroll to position [146, 0]
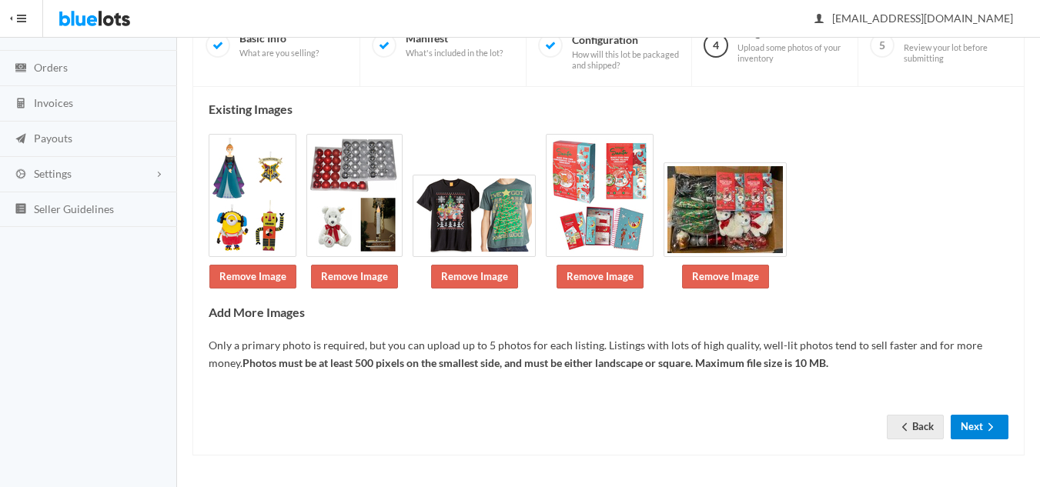
click at [982, 427] on button "Next" at bounding box center [980, 427] width 58 height 24
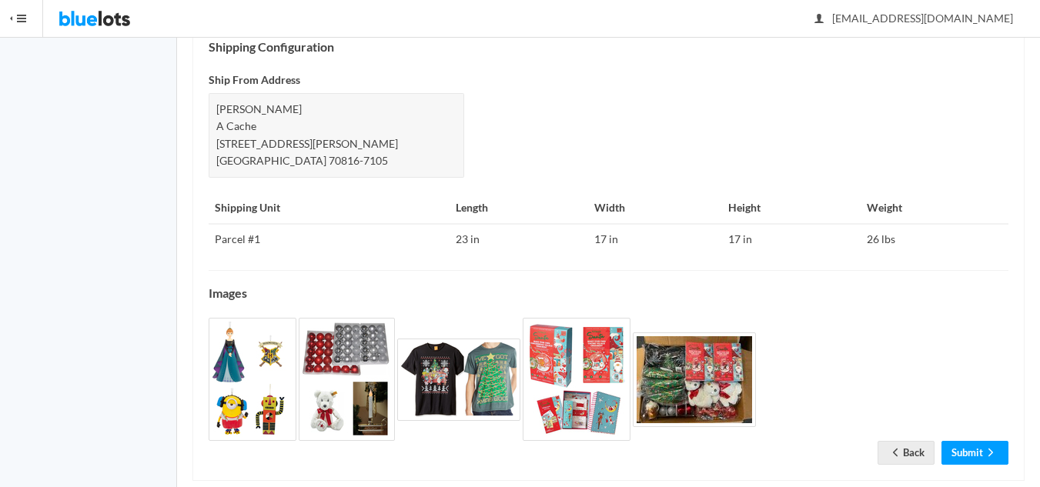
scroll to position [698, 0]
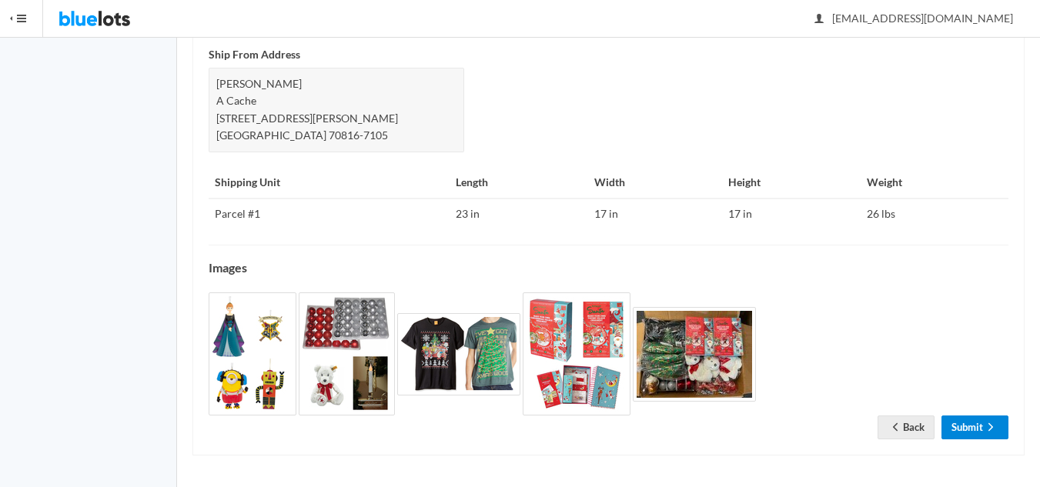
drag, startPoint x: 965, startPoint y: 423, endPoint x: 1039, endPoint y: 424, distance: 73.9
click at [965, 423] on link "Submit" at bounding box center [975, 428] width 67 height 24
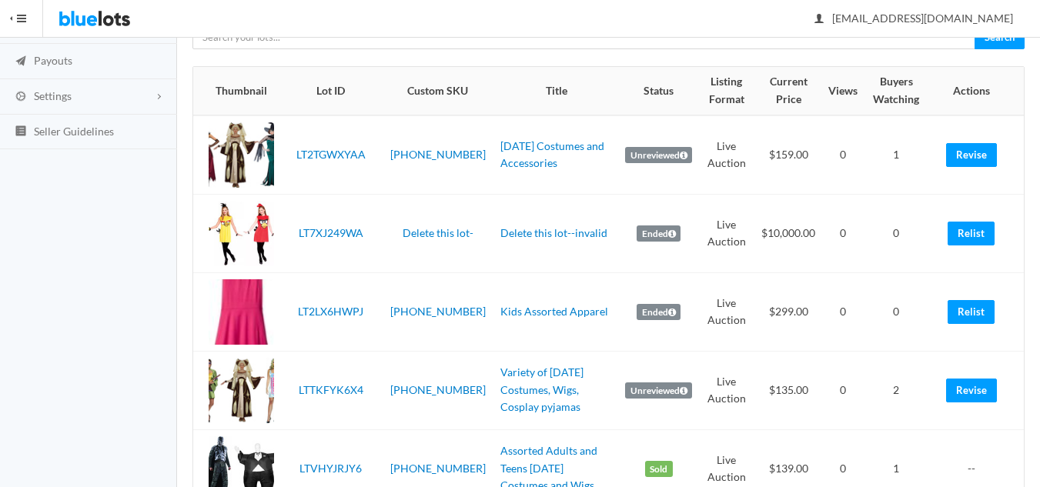
scroll to position [102, 0]
